Goal: Information Seeking & Learning: Find specific fact

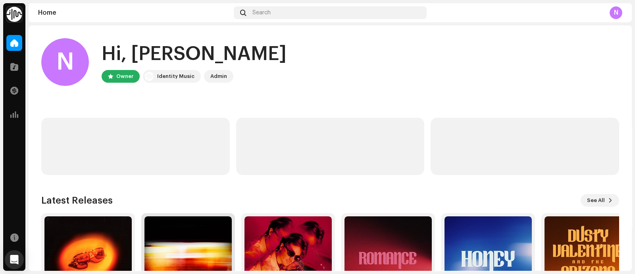
scroll to position [69, 0]
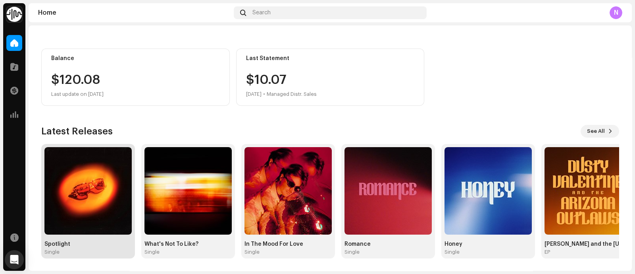
click at [108, 185] on img at bounding box center [87, 190] width 87 height 87
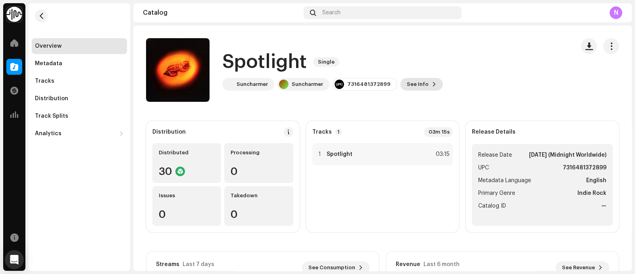
click at [407, 85] on span "See Info" at bounding box center [418, 84] width 22 height 16
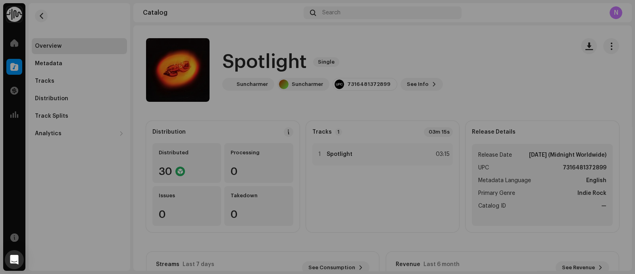
click at [466, 74] on div "Spotlight 3044613 Metadata Distribution Metadata Language English Release Title…" at bounding box center [317, 137] width 635 height 274
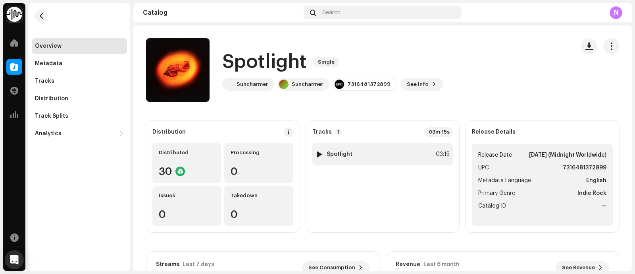
click at [347, 156] on strong "Spotlight" at bounding box center [340, 154] width 26 height 6
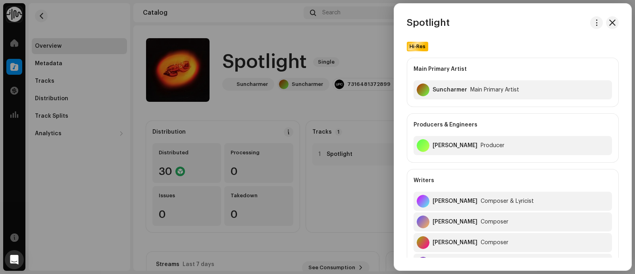
scroll to position [248, 0]
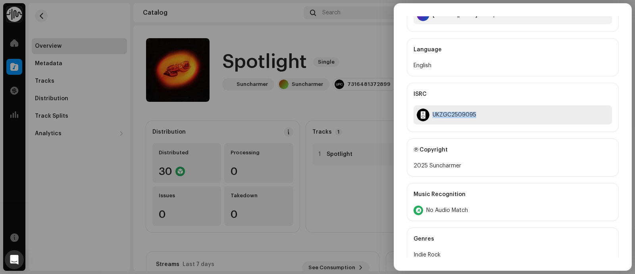
drag, startPoint x: 484, startPoint y: 110, endPoint x: 432, endPoint y: 112, distance: 51.2
click at [432, 112] on div "UKZGC2509095" at bounding box center [513, 114] width 198 height 19
copy div "UKZGC2509095"
